Goal: Check status: Check status

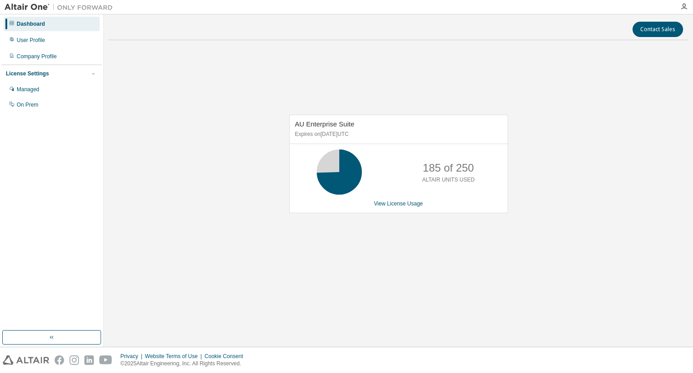
click at [641, 109] on div "AU Enterprise Suite Expires on March 1, 2026 UTC 185 of 250 ALTAIR UNITS USED V…" at bounding box center [398, 168] width 580 height 242
click at [393, 250] on div "AU Enterprise Suite Expires on March 1, 2026 UTC 185 of 250 ALTAIR UNITS USED V…" at bounding box center [398, 168] width 580 height 242
click at [574, 188] on div "AU Enterprise Suite Expires on March 1, 2026 UTC 185 of 250 ALTAIR UNITS USED V…" at bounding box center [398, 168] width 580 height 242
drag, startPoint x: 522, startPoint y: 273, endPoint x: 520, endPoint y: 268, distance: 5.6
click at [521, 271] on div "AU Enterprise Suite Expires on March 1, 2026 UTC 185 of 250 ALTAIR UNITS USED V…" at bounding box center [398, 168] width 580 height 242
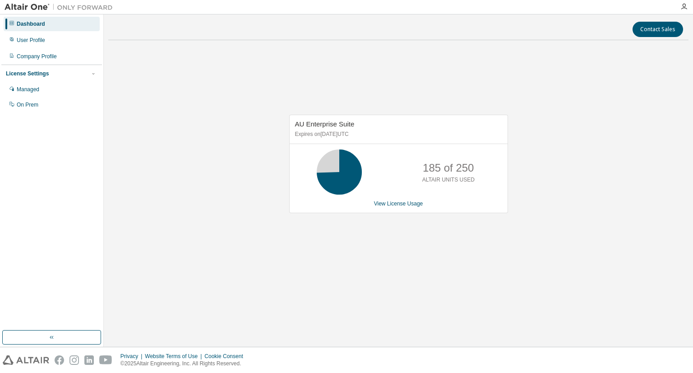
click at [518, 267] on div "AU Enterprise Suite Expires on March 1, 2026 UTC 185 of 250 ALTAIR UNITS USED V…" at bounding box center [398, 168] width 580 height 242
click at [598, 214] on div "AU Enterprise Suite Expires on March 1, 2026 UTC 164 of 250 ALTAIR UNITS USED V…" at bounding box center [398, 168] width 580 height 242
click at [536, 223] on div "AU Enterprise Suite Expires on March 1, 2026 UTC 164 of 250 ALTAIR UNITS USED V…" at bounding box center [398, 168] width 580 height 242
click at [578, 152] on div "AU Enterprise Suite Expires on [DATE] UTC 214 of 250 ALTAIR UNITS USED View Lic…" at bounding box center [398, 168] width 580 height 242
click at [549, 251] on div "AU Enterprise Suite Expires on [DATE] UTC 214 of 250 ALTAIR UNITS USED View Lic…" at bounding box center [398, 168] width 580 height 242
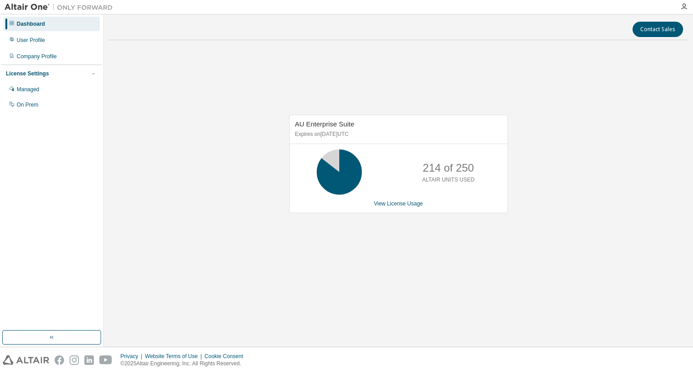
click at [448, 226] on div "AU Enterprise Suite Expires on [DATE] UTC 214 of 250 ALTAIR UNITS USED View Lic…" at bounding box center [398, 168] width 580 height 242
drag, startPoint x: 473, startPoint y: 281, endPoint x: 191, endPoint y: 175, distance: 301.2
click at [473, 280] on div "AU Enterprise Suite Expires on March 1, 2026 UTC 214 of 250 ALTAIR UNITS USED V…" at bounding box center [398, 168] width 580 height 242
drag, startPoint x: 430, startPoint y: 215, endPoint x: 448, endPoint y: 235, distance: 26.5
click at [431, 215] on div "AU Enterprise Suite Expires on [DATE] UTC 214 of 250 ALTAIR UNITS USED View Lic…" at bounding box center [394, 169] width 228 height 108
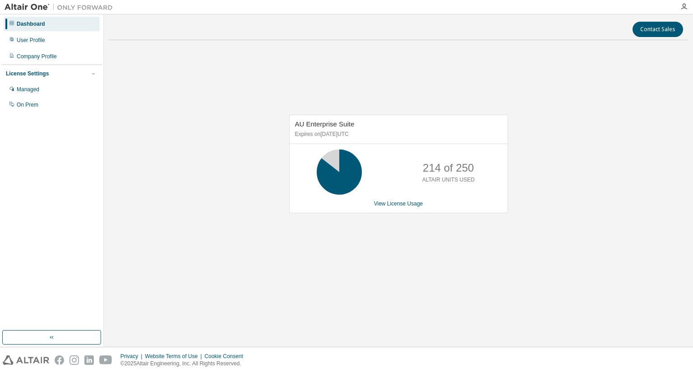
click at [428, 189] on div "214 of 250 ALTAIR UNITS USED" at bounding box center [449, 171] width 72 height 45
click at [477, 235] on div "AU Enterprise Suite Expires on [DATE] UTC 244 of 250 ALTAIR UNITS USED View Lic…" at bounding box center [398, 168] width 580 height 242
click at [436, 150] on div "244 of 250 ALTAIR UNITS USED" at bounding box center [449, 171] width 72 height 45
click at [577, 136] on div "AU Enterprise Suite Expires on [DATE] UTC 244 of 250 ALTAIR UNITS USED View Lic…" at bounding box center [398, 168] width 580 height 242
click at [613, 130] on div "AU Enterprise Suite Expires on [DATE] UTC 244 of 250 ALTAIR UNITS USED View Lic…" at bounding box center [398, 168] width 580 height 242
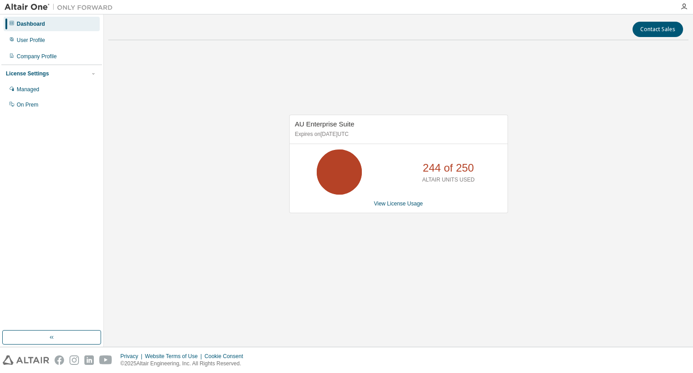
click at [585, 139] on div "AU Enterprise Suite Expires on [DATE] UTC 244 of 250 ALTAIR UNITS USED View Lic…" at bounding box center [398, 168] width 580 height 242
click at [464, 257] on div "AU Enterprise Suite Expires on March 1, 2026 UTC 223 of 250 ALTAIR UNITS USED V…" at bounding box center [398, 168] width 580 height 242
click at [604, 177] on div "AU Enterprise Suite Expires on March 1, 2026 UTC 223 of 250 ALTAIR UNITS USED V…" at bounding box center [398, 168] width 580 height 242
click at [444, 279] on div "AU Enterprise Suite Expires on March 1, 2026 UTC 223 of 250 ALTAIR UNITS USED V…" at bounding box center [398, 168] width 580 height 242
click at [235, 159] on div "AU Enterprise Suite Expires on [DATE] UTC 223 of 250 ALTAIR UNITS USED View Lic…" at bounding box center [398, 168] width 580 height 242
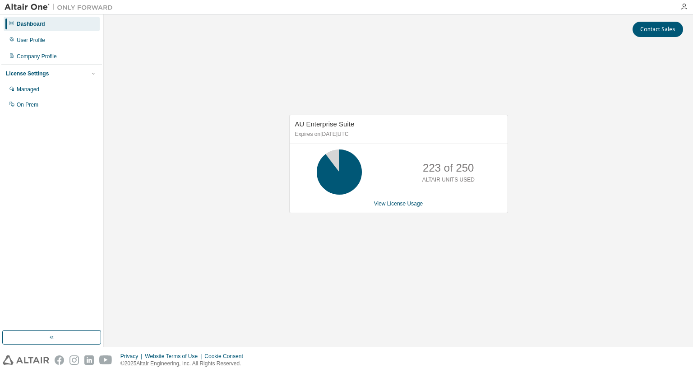
drag, startPoint x: 598, startPoint y: 253, endPoint x: 598, endPoint y: 248, distance: 5.4
click at [598, 250] on div "AU Enterprise Suite Expires on March 1, 2026 UTC 223 of 250 ALTAIR UNITS USED V…" at bounding box center [398, 168] width 580 height 242
click at [500, 275] on div "AU Enterprise Suite Expires on [DATE] UTC 244 of 250 ALTAIR UNITS USED View Lic…" at bounding box center [398, 168] width 580 height 242
click at [43, 199] on div "Dashboard User Profile Company Profile License Settings Managed On Prem" at bounding box center [51, 172] width 101 height 313
click at [602, 199] on div "AU Enterprise Suite Expires on [DATE] UTC 244 of 250 ALTAIR UNITS USED View Lic…" at bounding box center [398, 168] width 580 height 242
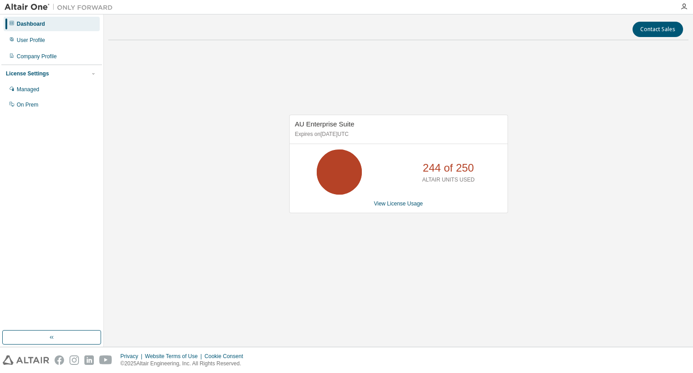
click at [504, 261] on div "AU Enterprise Suite Expires on [DATE] UTC 244 of 250 ALTAIR UNITS USED View Lic…" at bounding box center [398, 168] width 580 height 242
click at [534, 282] on div "AU Enterprise Suite Expires on [DATE] UTC 244 of 250 ALTAIR UNITS USED View Lic…" at bounding box center [398, 168] width 580 height 242
click at [571, 167] on div "AU Enterprise Suite Expires on [DATE] UTC 214 of 250 ALTAIR UNITS USED View Lic…" at bounding box center [398, 168] width 580 height 242
click at [569, 168] on div "AU Enterprise Suite Expires on [DATE] UTC 214 of 250 ALTAIR UNITS USED View Lic…" at bounding box center [398, 168] width 580 height 242
click at [232, 134] on div "AU Enterprise Suite Expires on [DATE] UTC 214 of 250 ALTAIR UNITS USED View Lic…" at bounding box center [398, 168] width 580 height 242
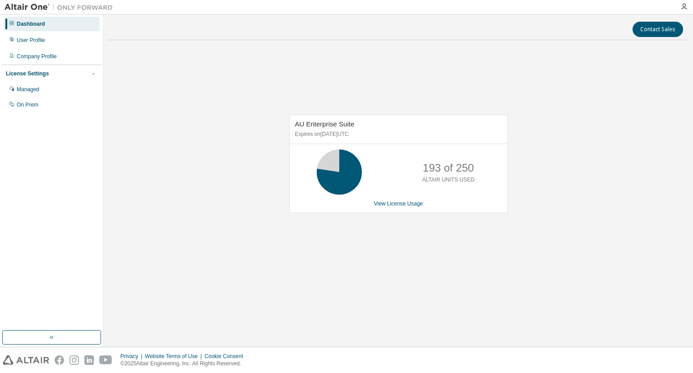
click at [519, 53] on div "AU Enterprise Suite Expires on March 1, 2026 UTC 193 of 250 ALTAIR UNITS USED V…" at bounding box center [398, 168] width 580 height 242
click at [569, 224] on div "AU Enterprise Suite Expires on March 1, 2026 UTC 243 of 250 ALTAIR UNITS USED V…" at bounding box center [398, 168] width 580 height 242
click at [571, 242] on div "AU Enterprise Suite Expires on [DATE] UTC 244 of 250 ALTAIR UNITS USED View Lic…" at bounding box center [398, 168] width 580 height 242
click at [575, 168] on div "AU Enterprise Suite Expires on [DATE] UTC 244 of 250 ALTAIR UNITS USED View Lic…" at bounding box center [398, 168] width 580 height 242
click at [585, 257] on div "AU Enterprise Suite Expires on [DATE] UTC 244 of 250 ALTAIR UNITS USED View Lic…" at bounding box center [398, 168] width 580 height 242
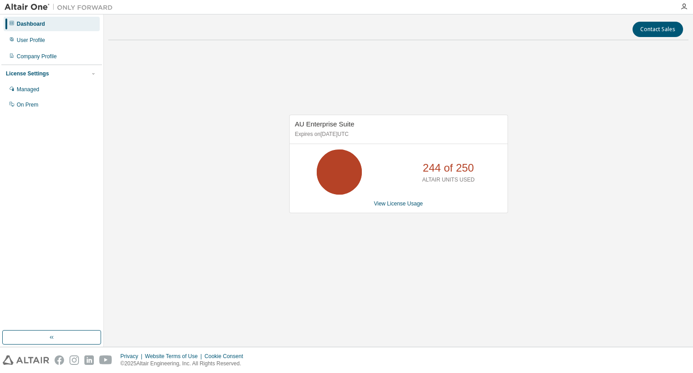
click at [572, 252] on div "AU Enterprise Suite Expires on [DATE] UTC 244 of 250 ALTAIR UNITS USED View Lic…" at bounding box center [398, 168] width 580 height 242
click at [624, 252] on div "AU Enterprise Suite Expires on [DATE] UTC 214 of 250 ALTAIR UNITS USED View Lic…" at bounding box center [398, 168] width 580 height 242
click at [189, 246] on div "AU Enterprise Suite Expires on [DATE] UTC 214 of 250 ALTAIR UNITS USED View Lic…" at bounding box center [398, 168] width 580 height 242
click at [601, 182] on div "AU Enterprise Suite Expires on [DATE] UTC 214 of 250 ALTAIR UNITS USED View Lic…" at bounding box center [398, 168] width 580 height 242
drag, startPoint x: 531, startPoint y: 258, endPoint x: 501, endPoint y: 341, distance: 87.8
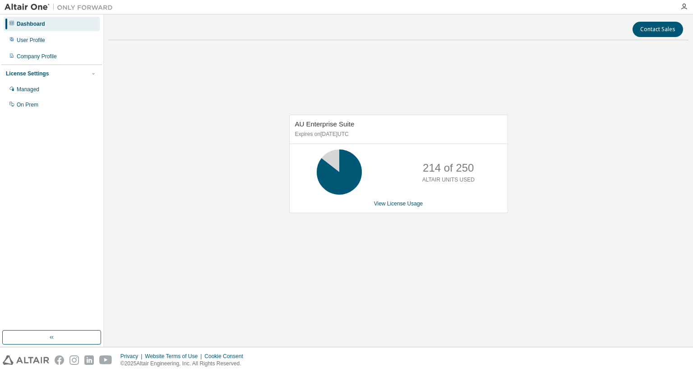
click at [531, 257] on div "AU Enterprise Suite Expires on [DATE] UTC 214 of 250 ALTAIR UNITS USED View Lic…" at bounding box center [398, 168] width 580 height 242
click at [575, 180] on div "AU Enterprise Suite Expires on [DATE] UTC 214 of 250 ALTAIR UNITS USED View Lic…" at bounding box center [398, 168] width 580 height 242
click at [590, 258] on div "AU Enterprise Suite Expires on [DATE] UTC 214 of 250 ALTAIR UNITS USED View Lic…" at bounding box center [398, 168] width 580 height 242
